Goal: Communication & Community: Participate in discussion

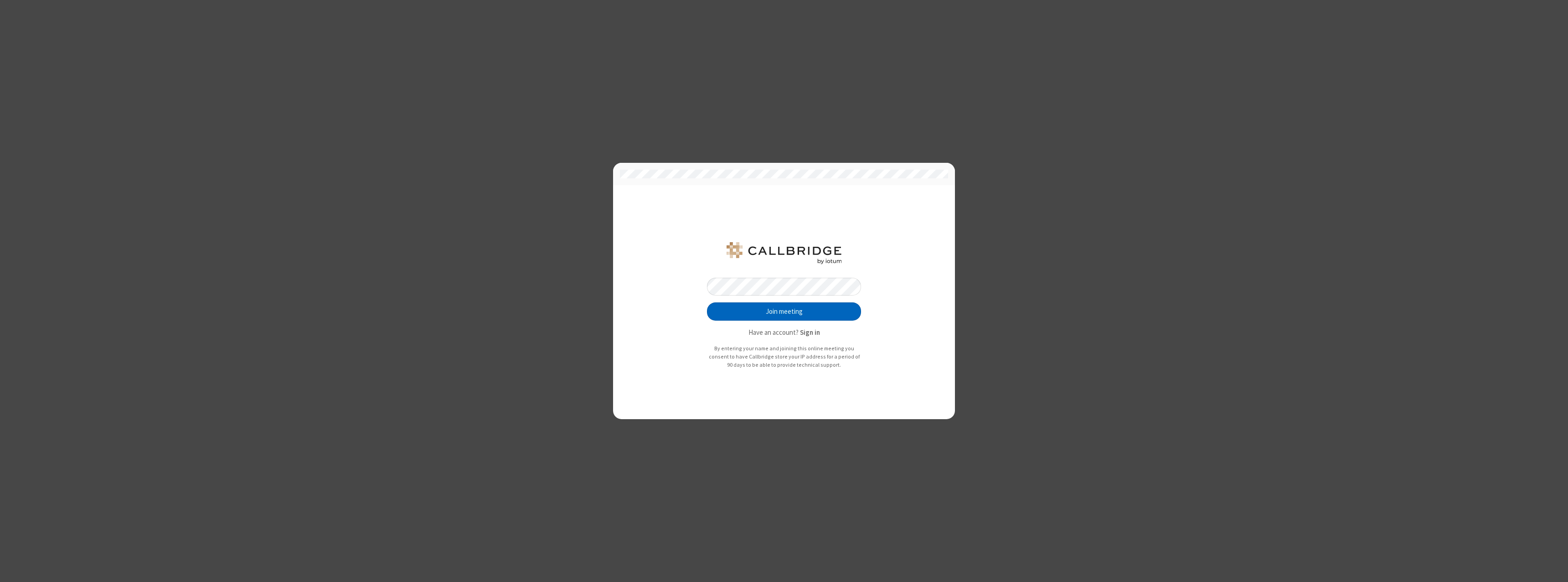
click at [784, 311] on button "Join meeting" at bounding box center [784, 311] width 154 height 18
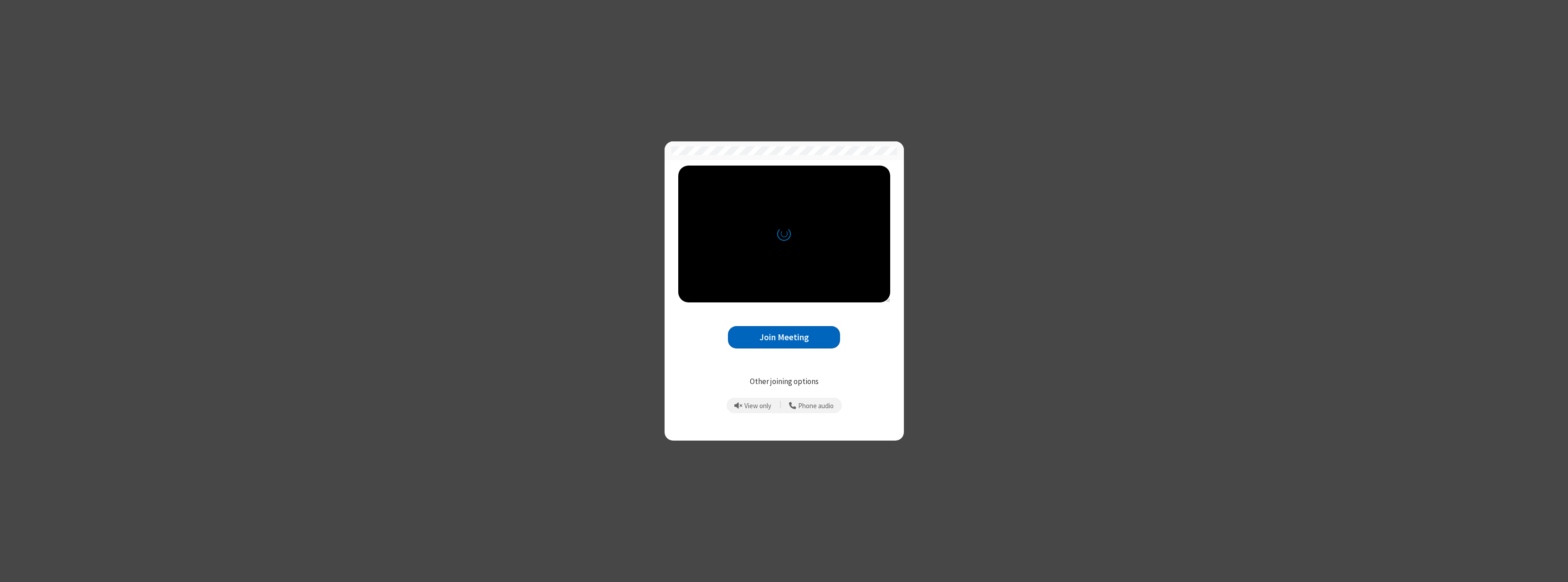
click at [784, 337] on button "Join Meeting" at bounding box center [784, 337] width 112 height 23
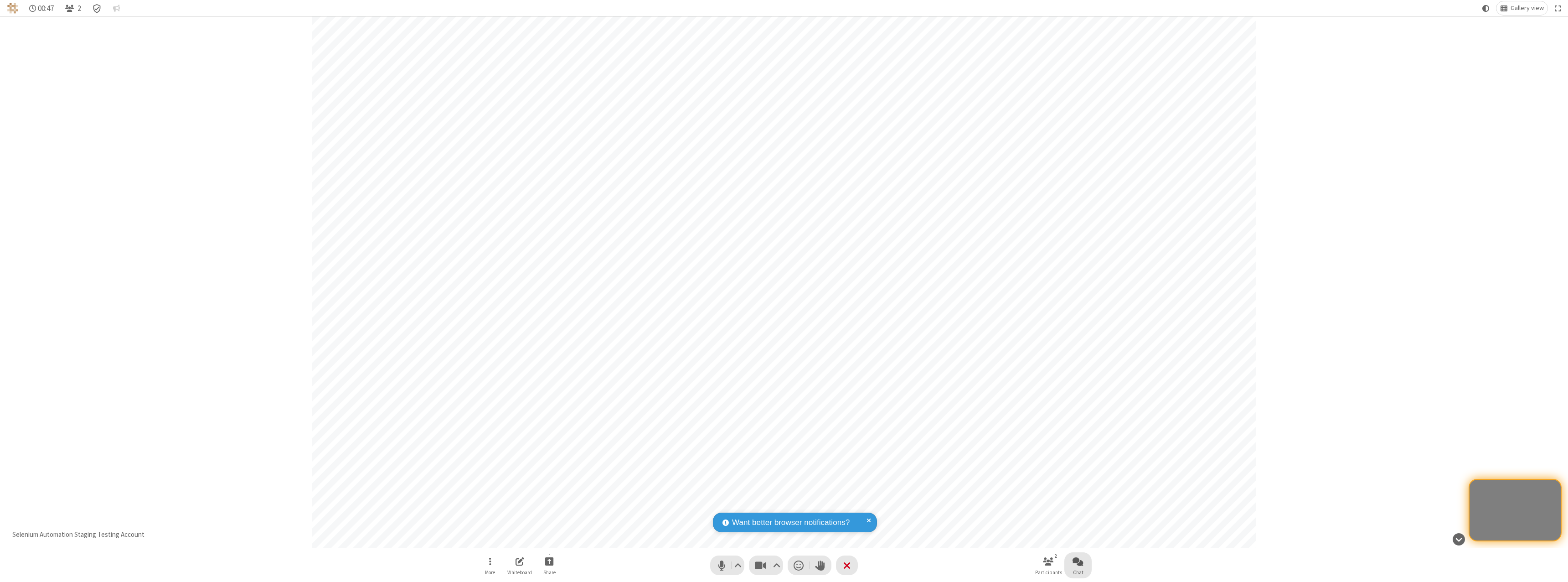
click at [1078, 561] on span "Open chat" at bounding box center [1078, 561] width 11 height 12
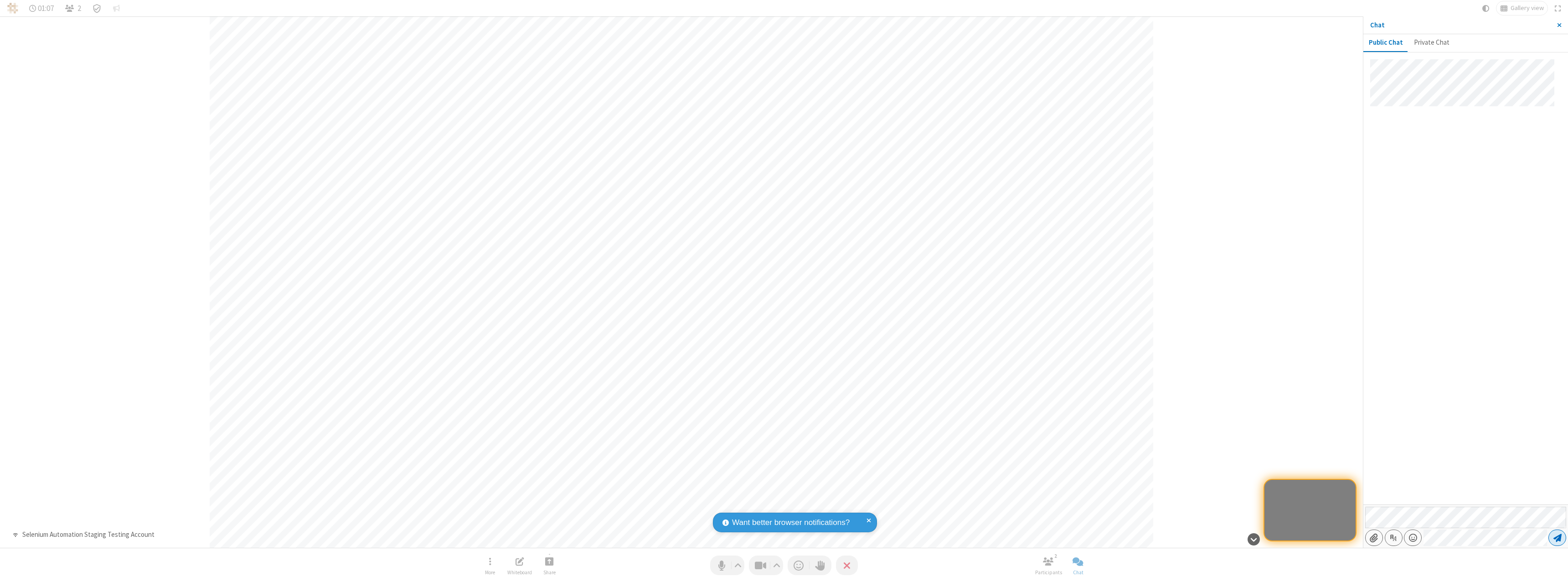
click at [1557, 538] on span "Send message" at bounding box center [1557, 538] width 8 height 9
click at [1559, 25] on span "Close sidebar" at bounding box center [1559, 25] width 4 height 7
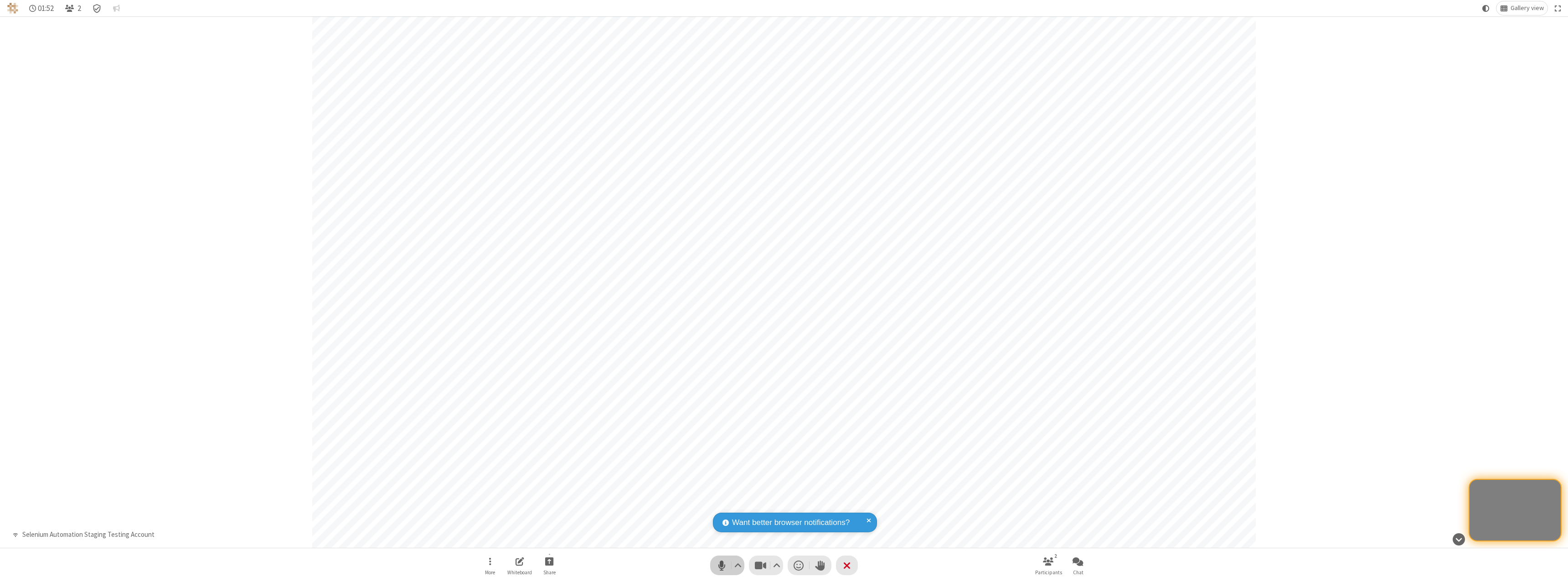
click at [727, 565] on span "Mute (⌘+Shift+A)" at bounding box center [722, 566] width 13 height 13
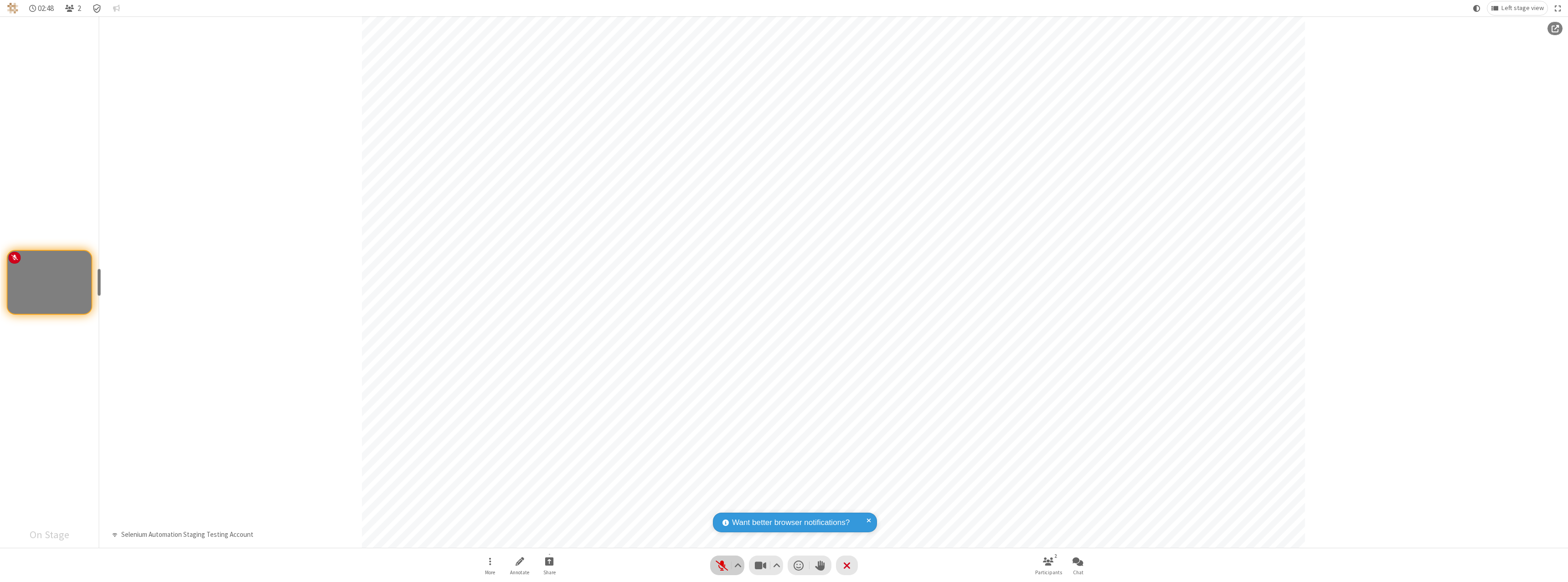
click at [727, 565] on span "Unmute (⌘+Shift+A)" at bounding box center [722, 566] width 13 height 13
click at [727, 565] on span "Mute (⌘+Shift+A)" at bounding box center [722, 566] width 13 height 13
click at [727, 565] on span "Unmute (⌘+Shift+A)" at bounding box center [722, 566] width 13 height 13
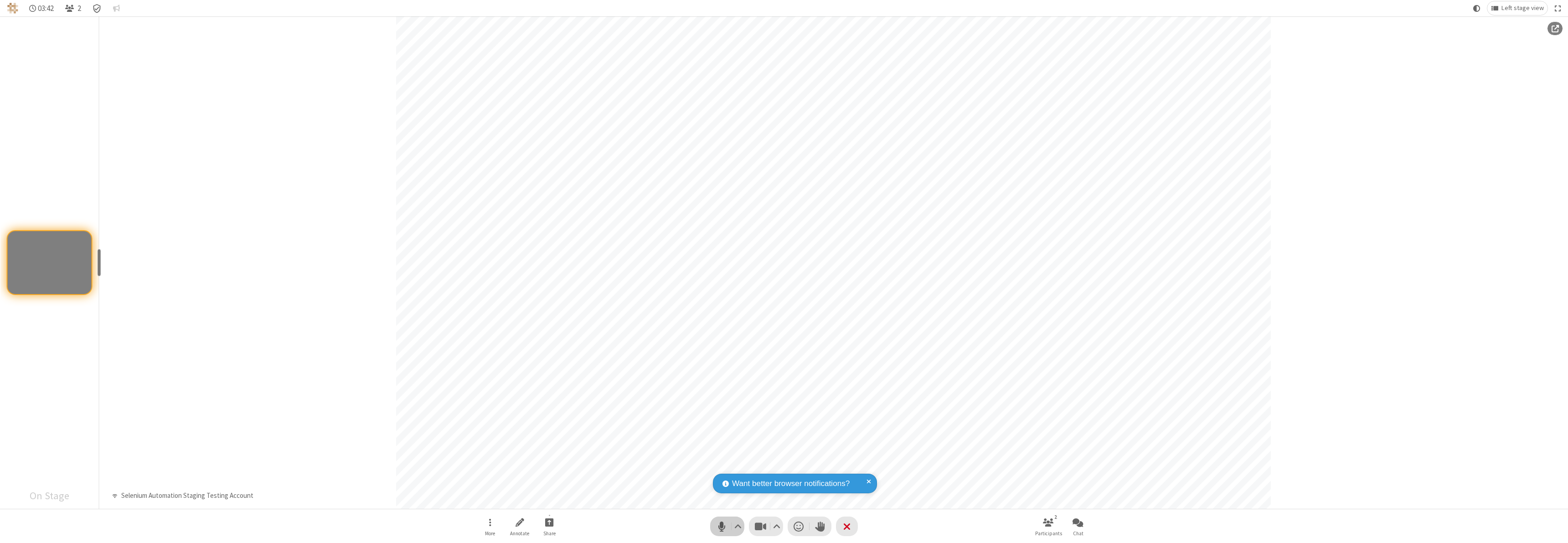
click at [727, 527] on span "Mute (⌘+Shift+A)" at bounding box center [722, 527] width 13 height 13
click at [549, 522] on span "Start sharing" at bounding box center [549, 522] width 9 height 12
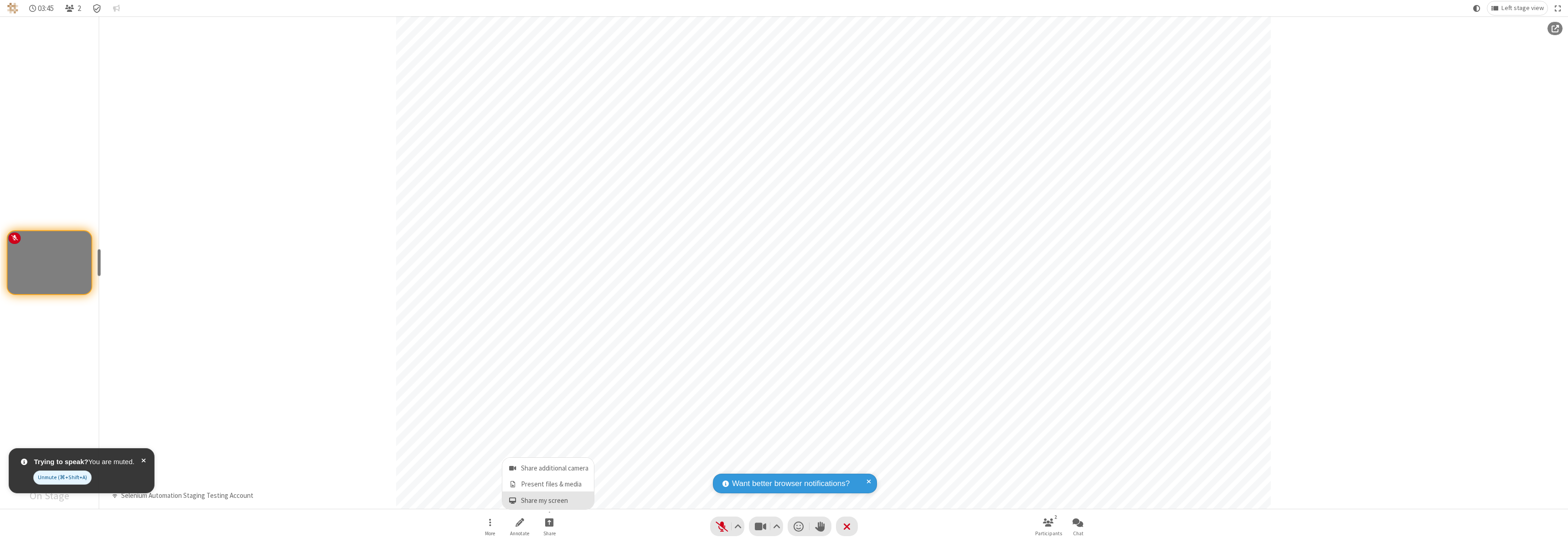
click at [512, 500] on span "Share my screen" at bounding box center [512, 501] width 10 height 8
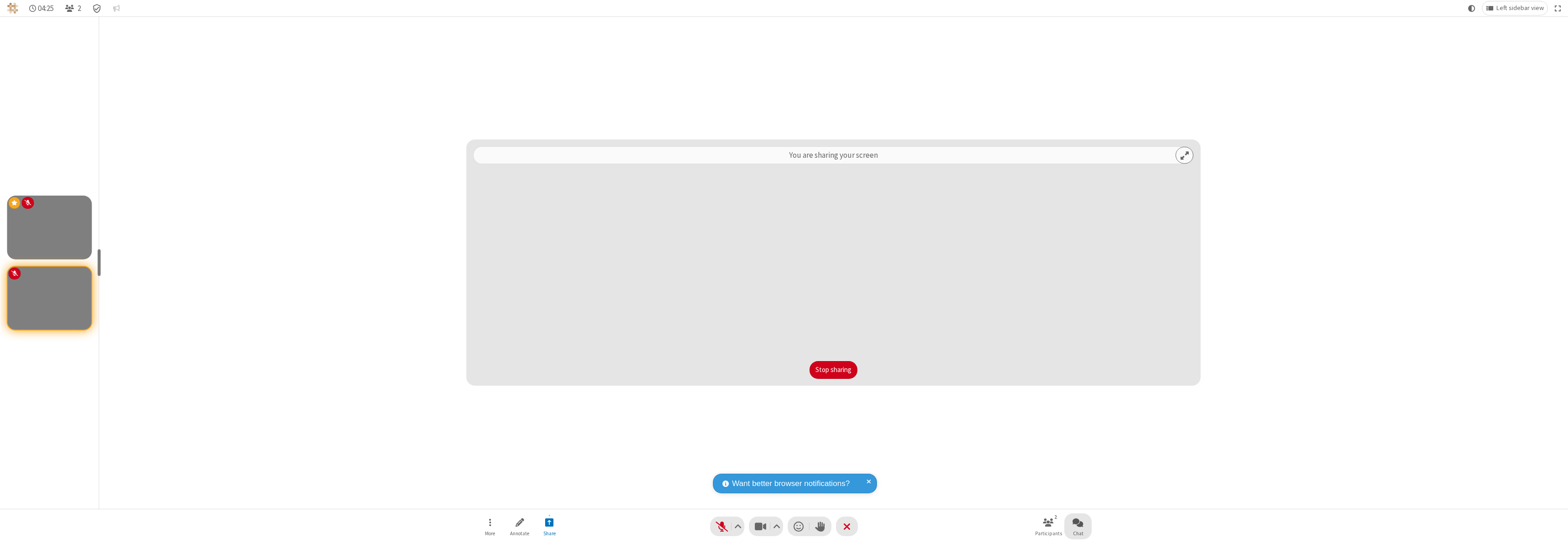
click at [1078, 522] on span "Open chat" at bounding box center [1078, 522] width 11 height 12
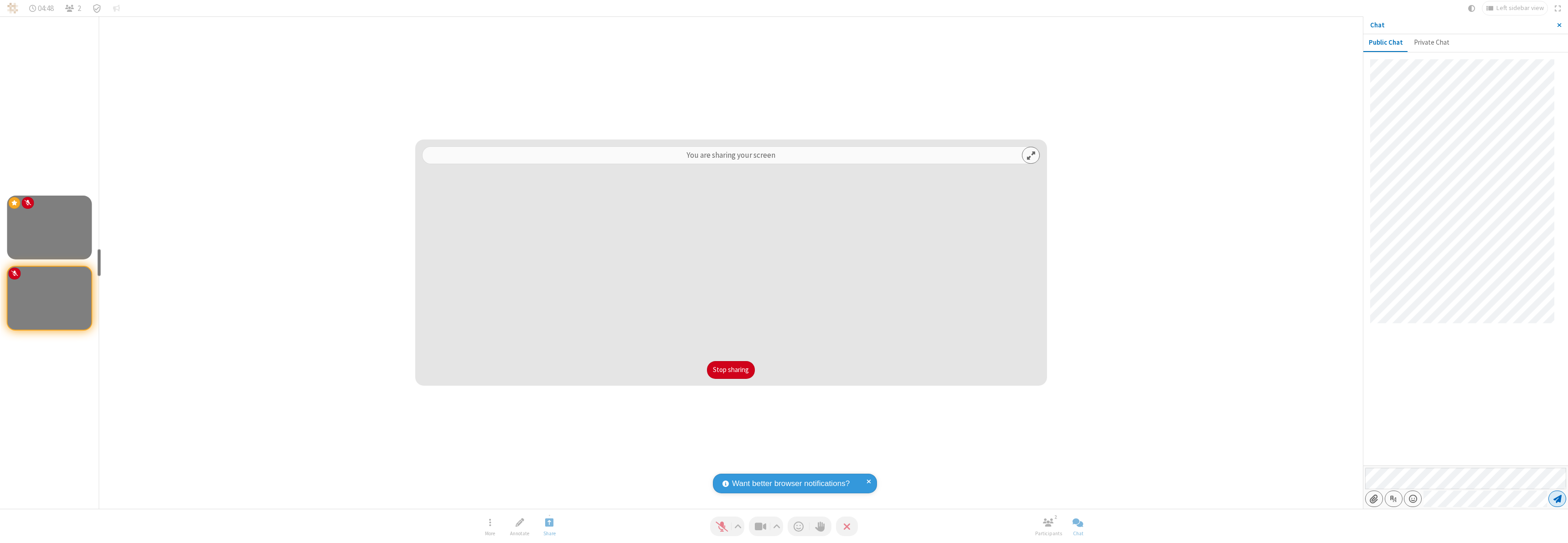
click at [1557, 499] on span "Send message" at bounding box center [1557, 499] width 8 height 9
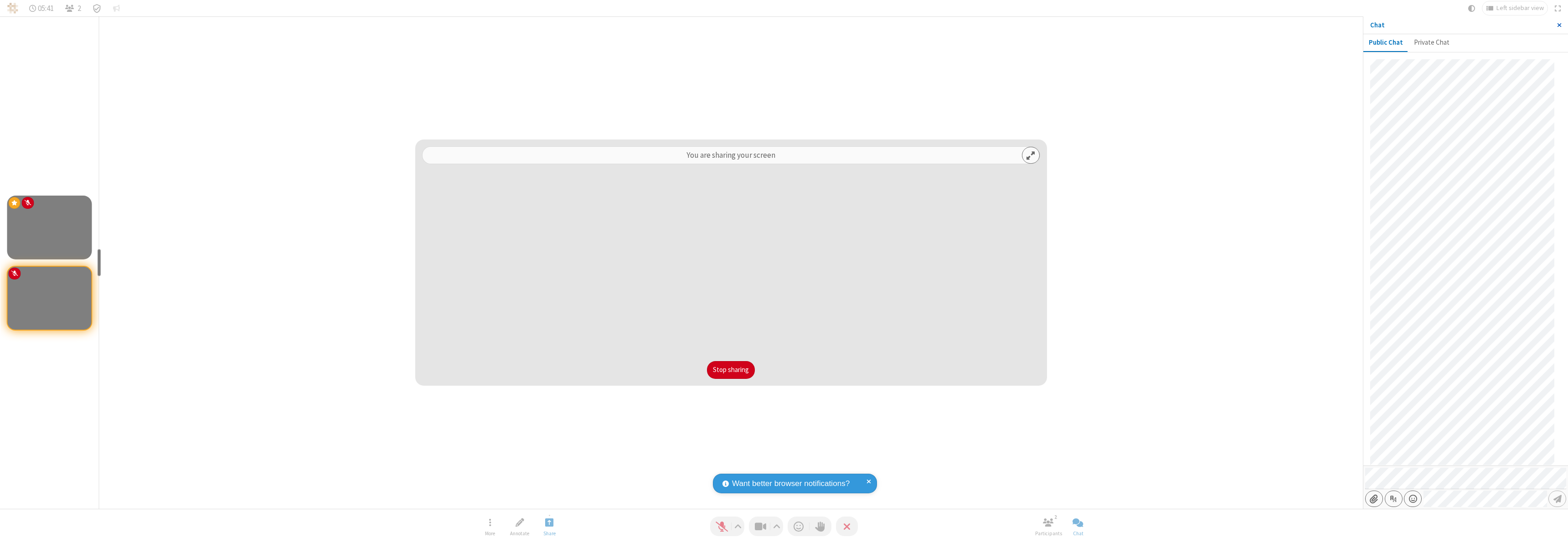
click at [1559, 25] on span "Close sidebar" at bounding box center [1559, 25] width 4 height 7
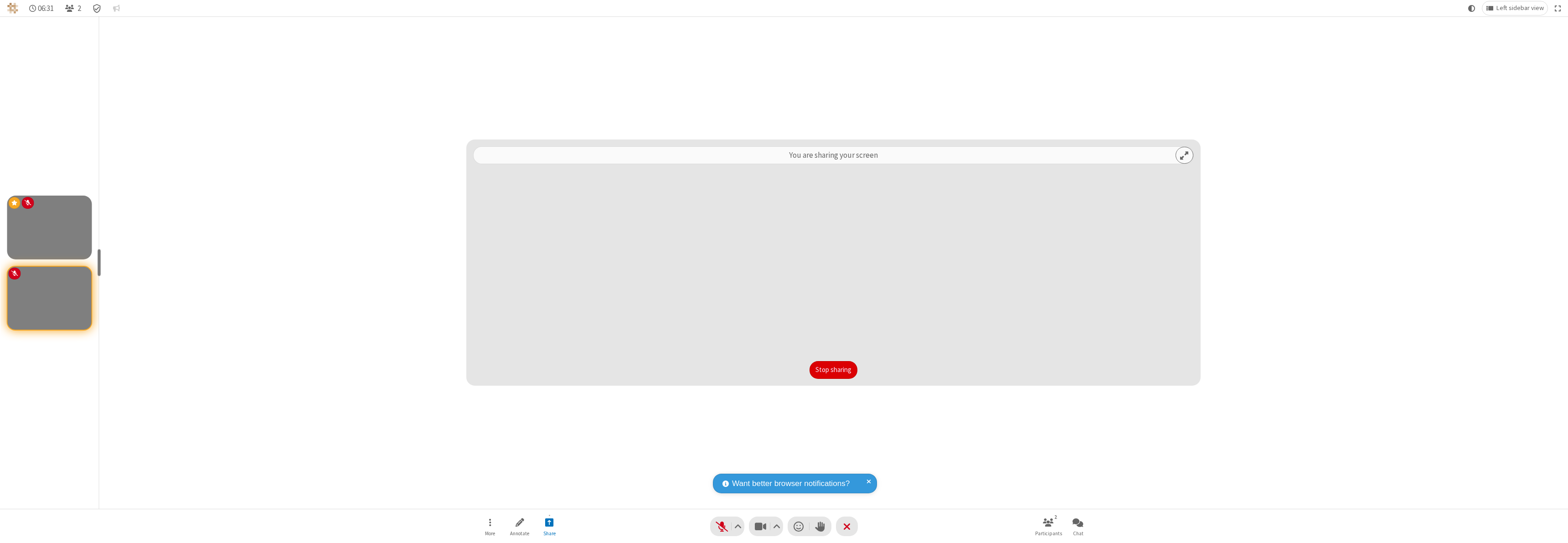
click at [833, 370] on button "Stop sharing" at bounding box center [833, 371] width 48 height 18
